Goal: Check status

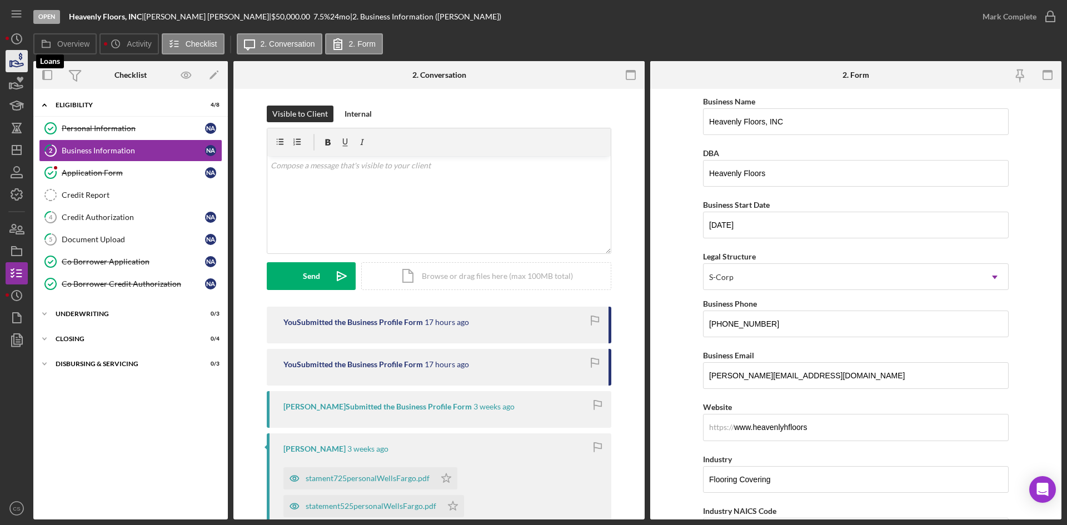
click at [21, 61] on icon "button" at bounding box center [17, 61] width 28 height 28
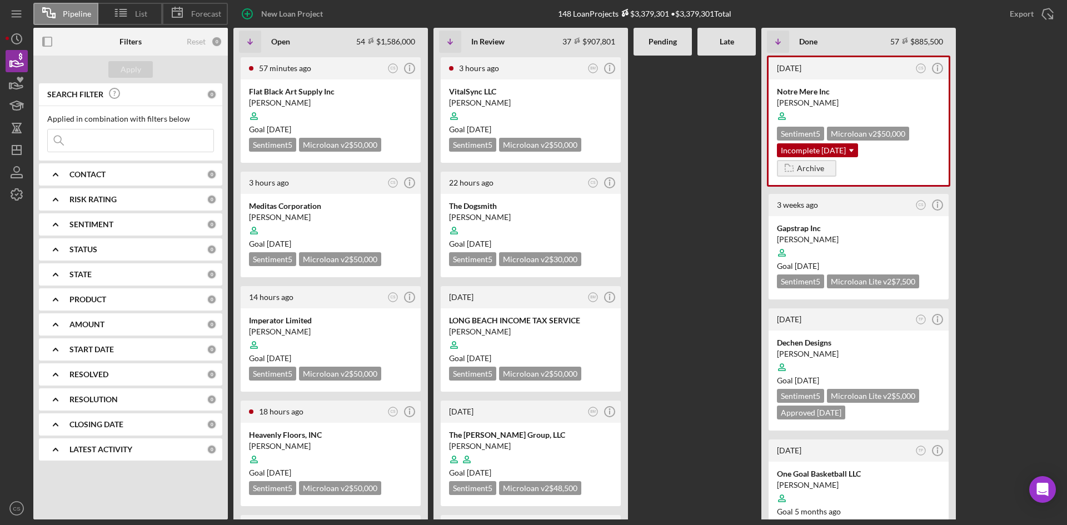
click at [120, 143] on input at bounding box center [131, 140] width 166 height 22
click at [312, 98] on div "[PERSON_NAME]" at bounding box center [330, 102] width 163 height 11
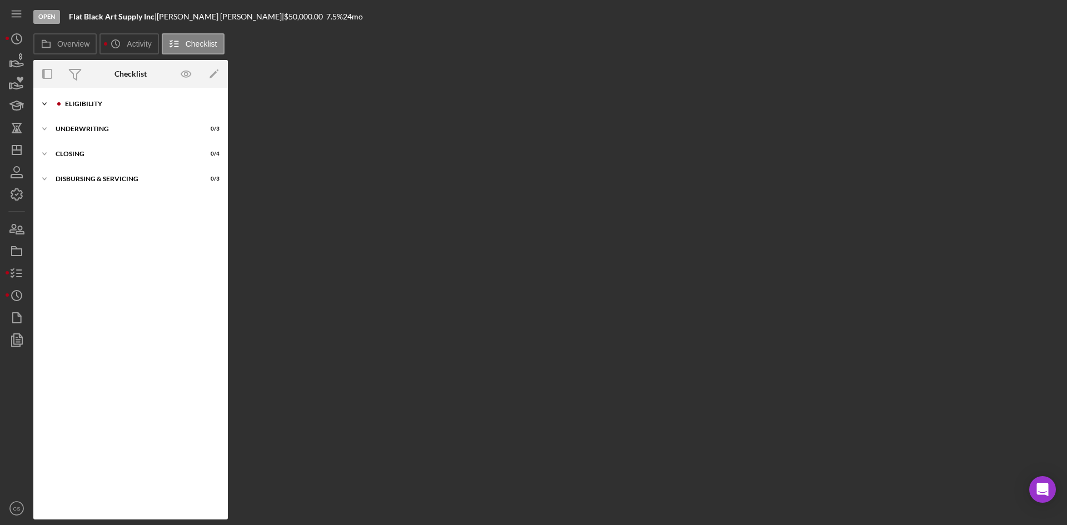
click at [97, 114] on div "Icon/Expander Eligibility 3 / 6" at bounding box center [130, 104] width 194 height 22
click at [108, 102] on div "Eligibility" at bounding box center [139, 104] width 149 height 7
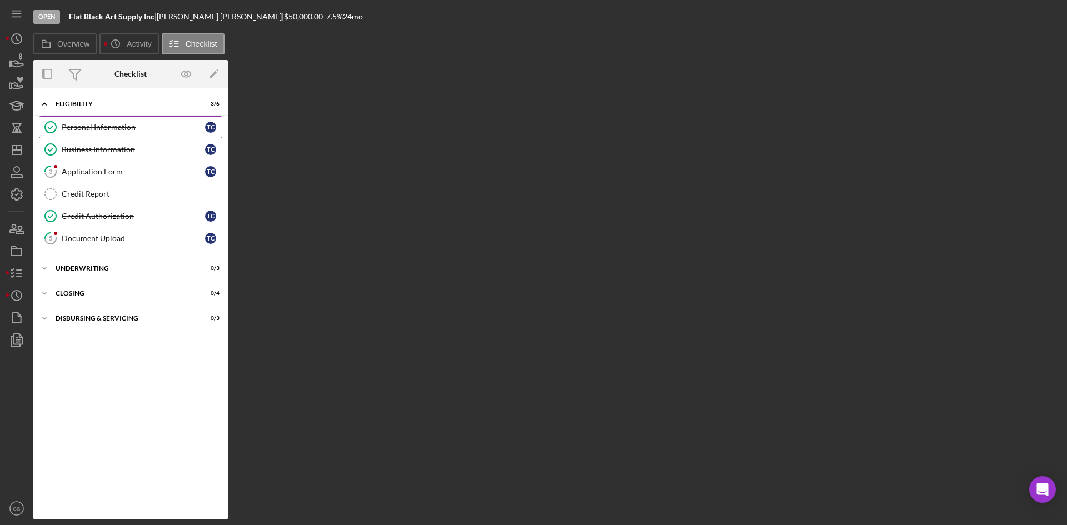
click at [132, 131] on div "Personal Information" at bounding box center [133, 127] width 143 height 9
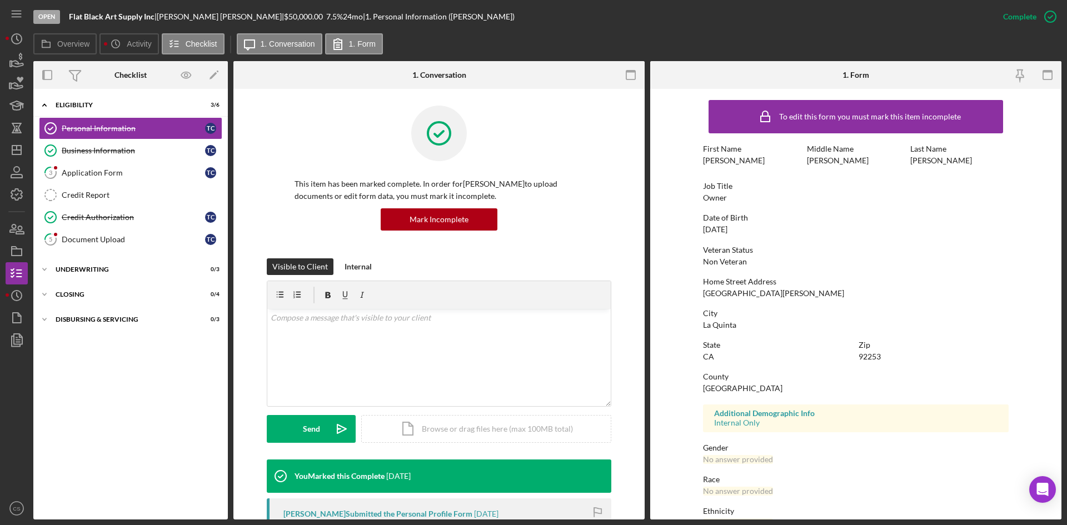
drag, startPoint x: 69, startPoint y: 14, endPoint x: 159, endPoint y: 19, distance: 90.1
click at [157, 19] on div "Flat Black Art Supply Inc |" at bounding box center [113, 16] width 88 height 9
copy div "Flat Black Art Supply Inc |"
